Goal: Task Accomplishment & Management: Use online tool/utility

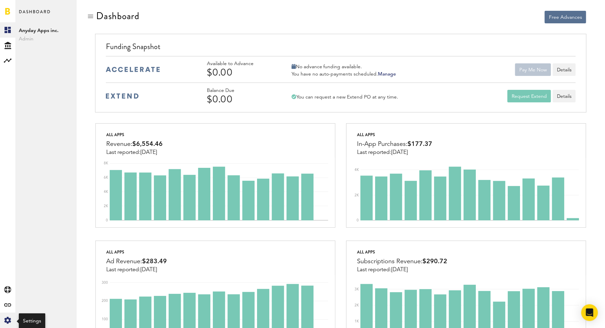
click at [8, 325] on div "Created with Sketch." at bounding box center [7, 320] width 15 height 15
click at [38, 28] on link "Profile" at bounding box center [45, 29] width 61 height 15
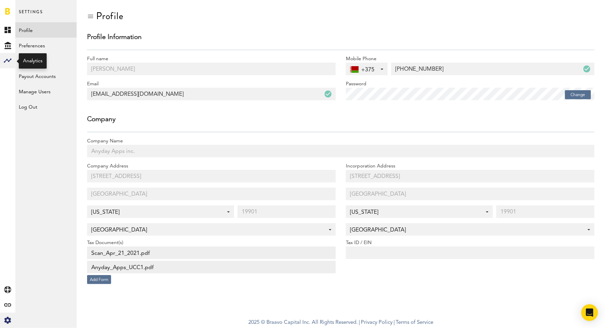
click at [7, 60] on icon at bounding box center [8, 61] width 8 height 4
click at [38, 34] on link "Monetization" at bounding box center [45, 29] width 61 height 15
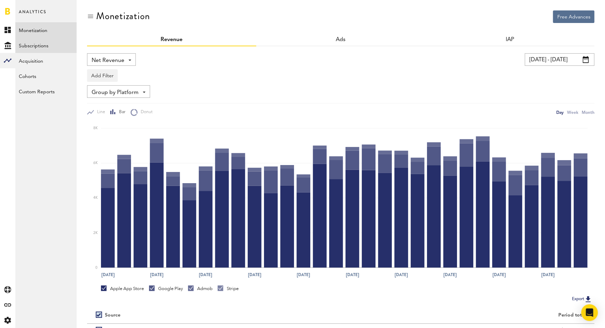
click at [37, 50] on link "Subscriptions" at bounding box center [45, 45] width 61 height 15
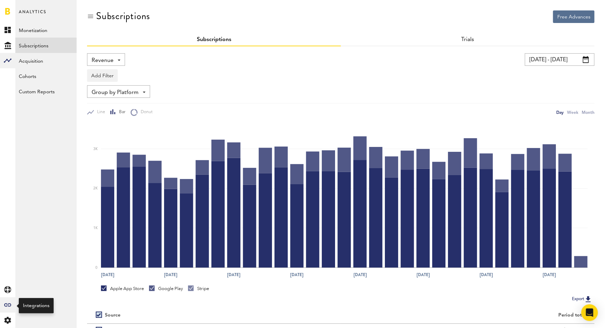
click at [4, 301] on div "Created with Sketch." at bounding box center [7, 304] width 15 height 15
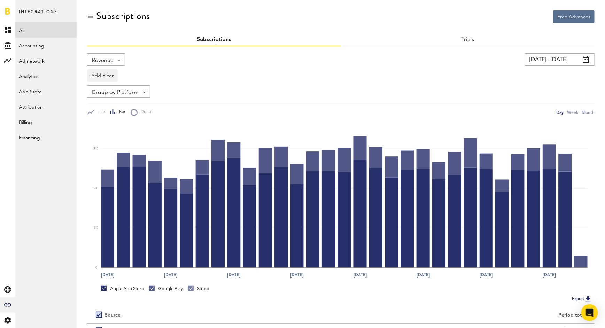
click at [32, 31] on link "All" at bounding box center [45, 29] width 61 height 15
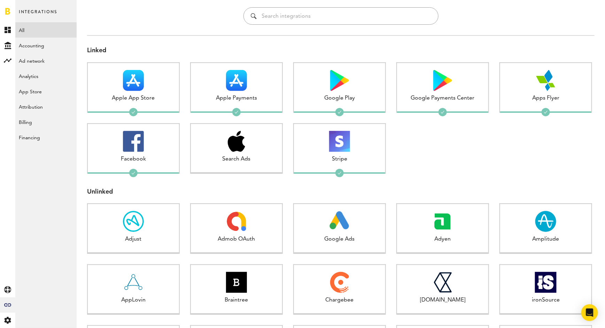
scroll to position [31, 0]
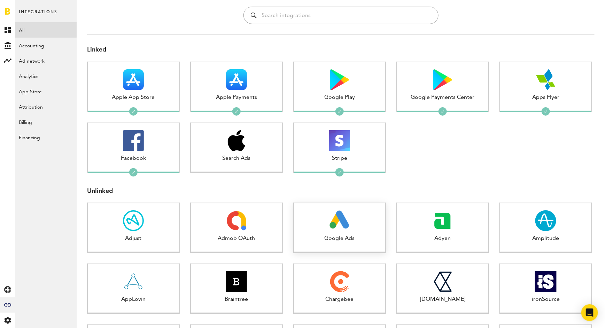
click at [330, 217] on img at bounding box center [340, 220] width 21 height 21
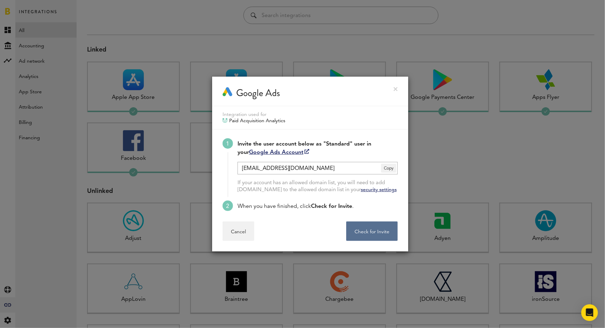
click at [396, 90] on link at bounding box center [396, 89] width 4 height 4
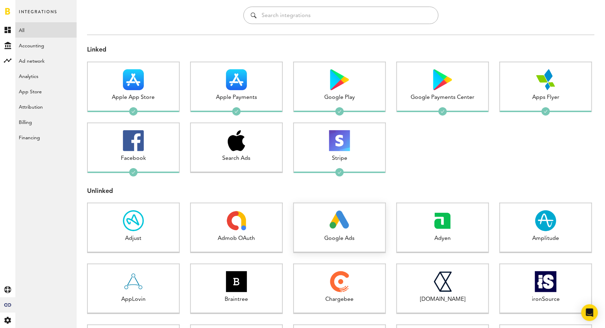
click at [337, 229] on img at bounding box center [340, 220] width 21 height 21
